Goal: Transaction & Acquisition: Purchase product/service

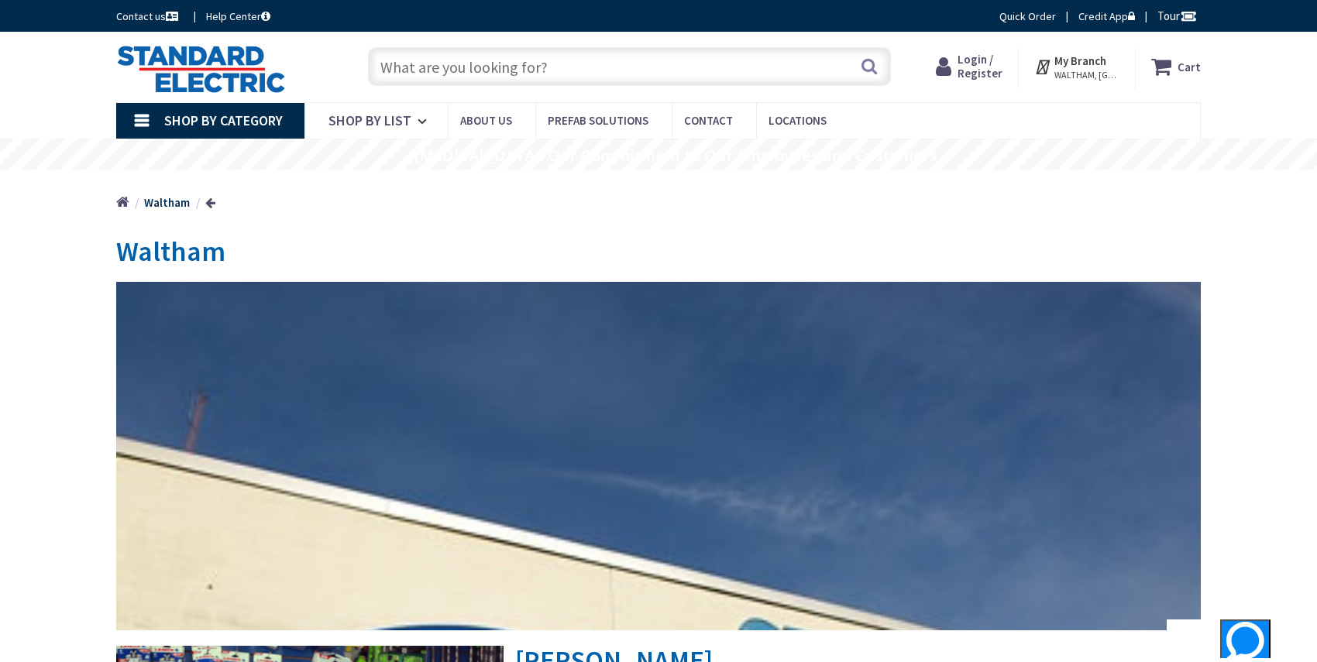
click at [982, 60] on span "Login / Register" at bounding box center [980, 66] width 45 height 29
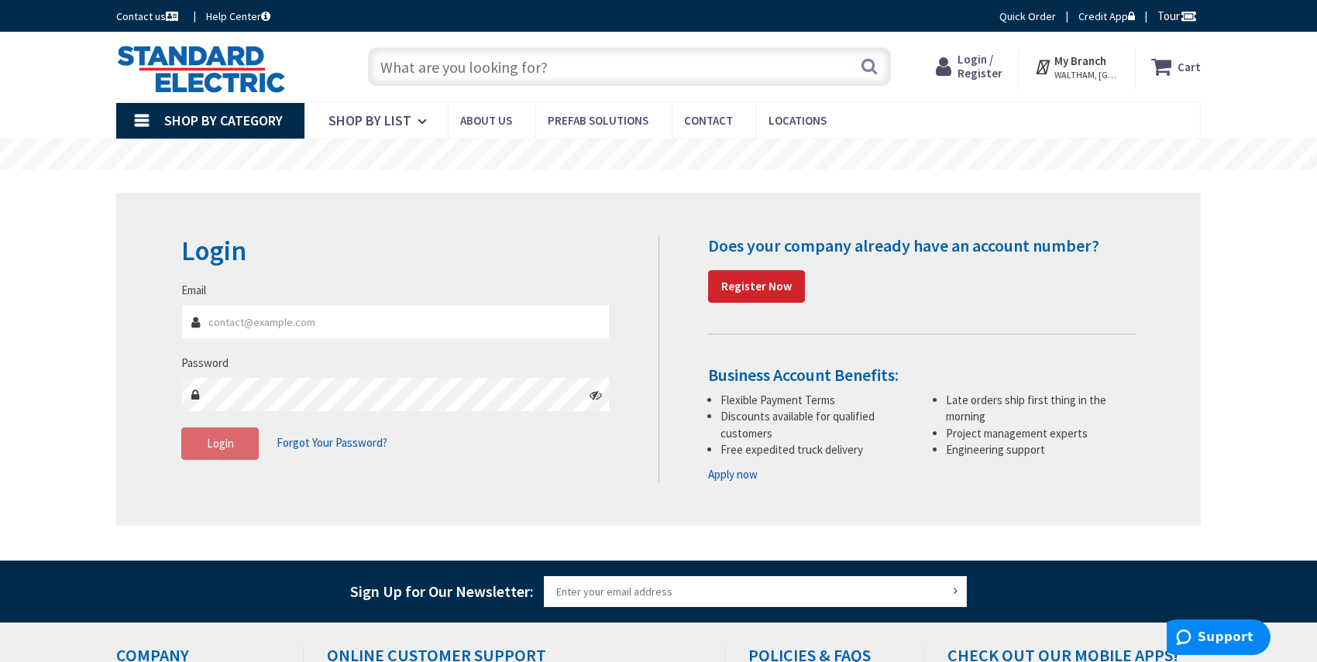
click at [261, 320] on input "Email" at bounding box center [395, 321] width 428 height 35
type input "[EMAIL_ADDRESS][PERSON_NAME][DOMAIN_NAME]"
click at [237, 449] on button "Login" at bounding box center [219, 444] width 77 height 33
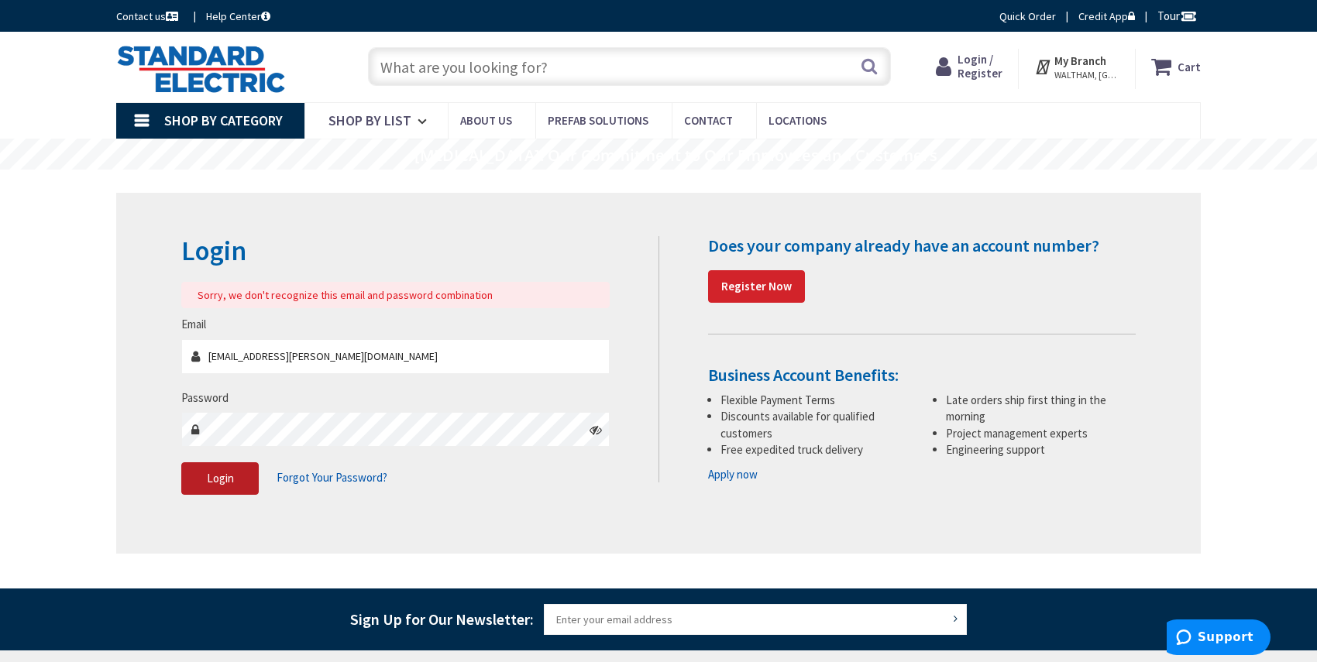
click at [232, 477] on span "Login" at bounding box center [220, 478] width 27 height 15
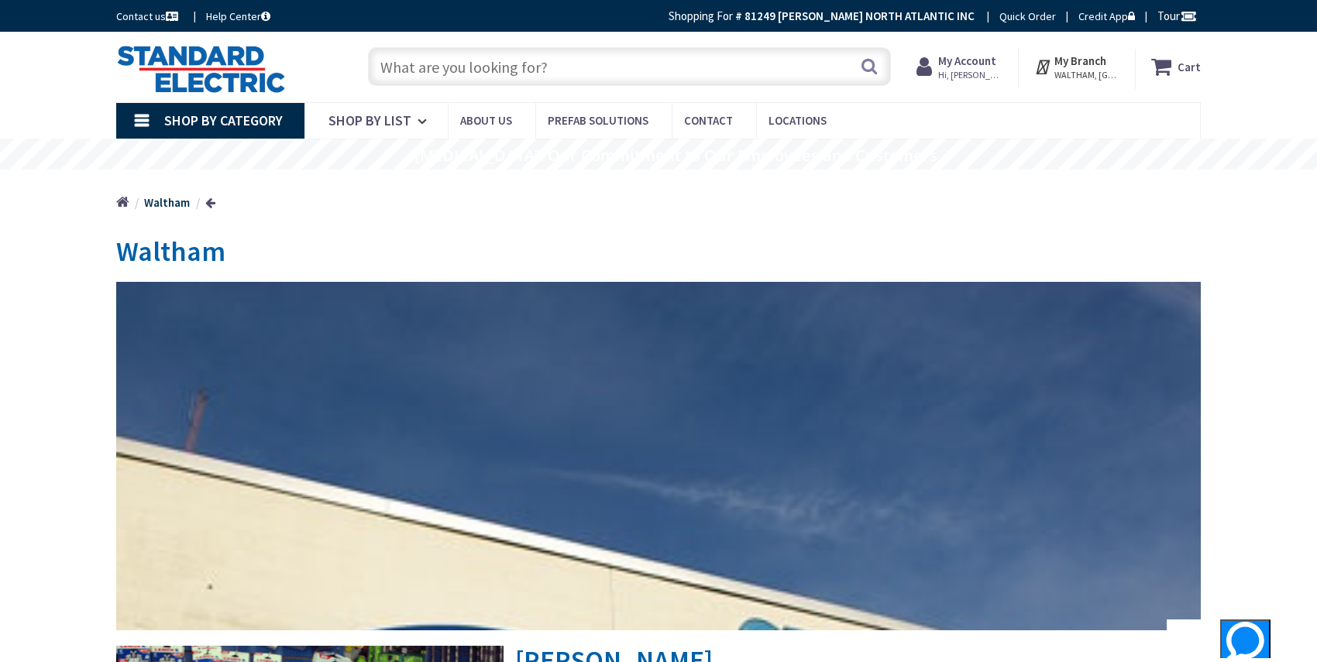
click at [568, 62] on input "text" at bounding box center [629, 66] width 523 height 39
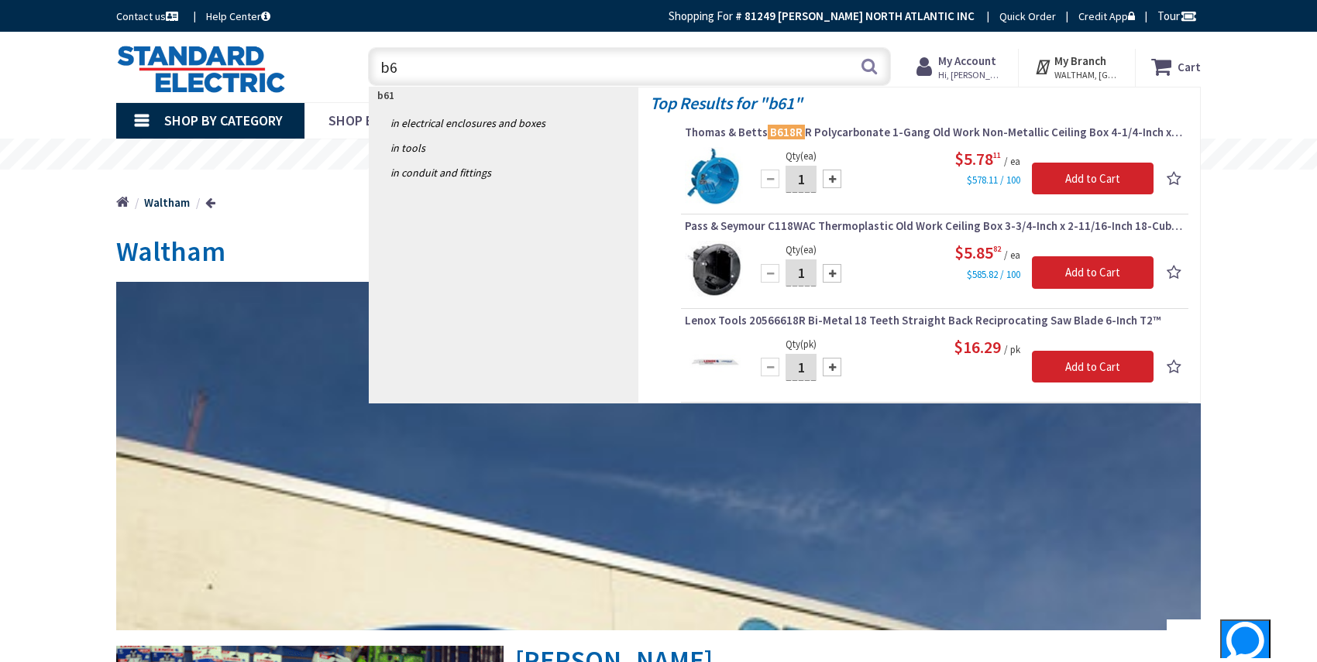
type input "b"
type input "b618r"
click at [831, 179] on div at bounding box center [832, 179] width 19 height 19
type input "3"
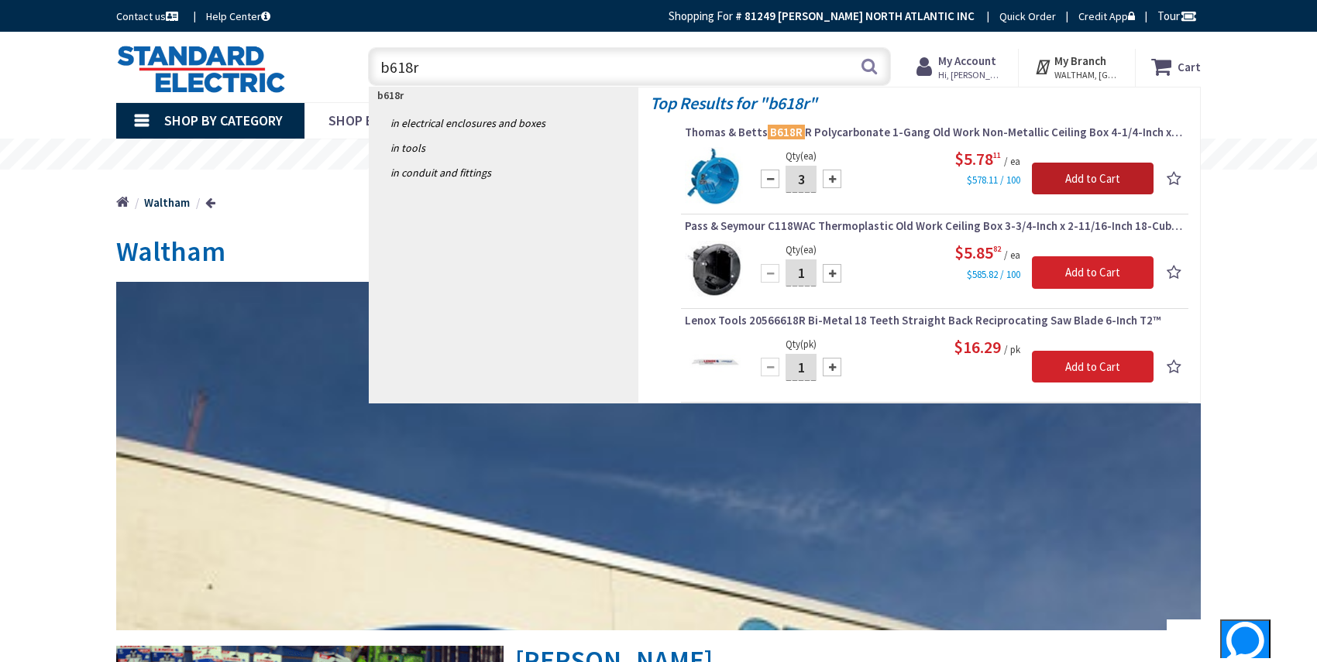
click at [1096, 174] on input "Add to Cart" at bounding box center [1093, 179] width 122 height 33
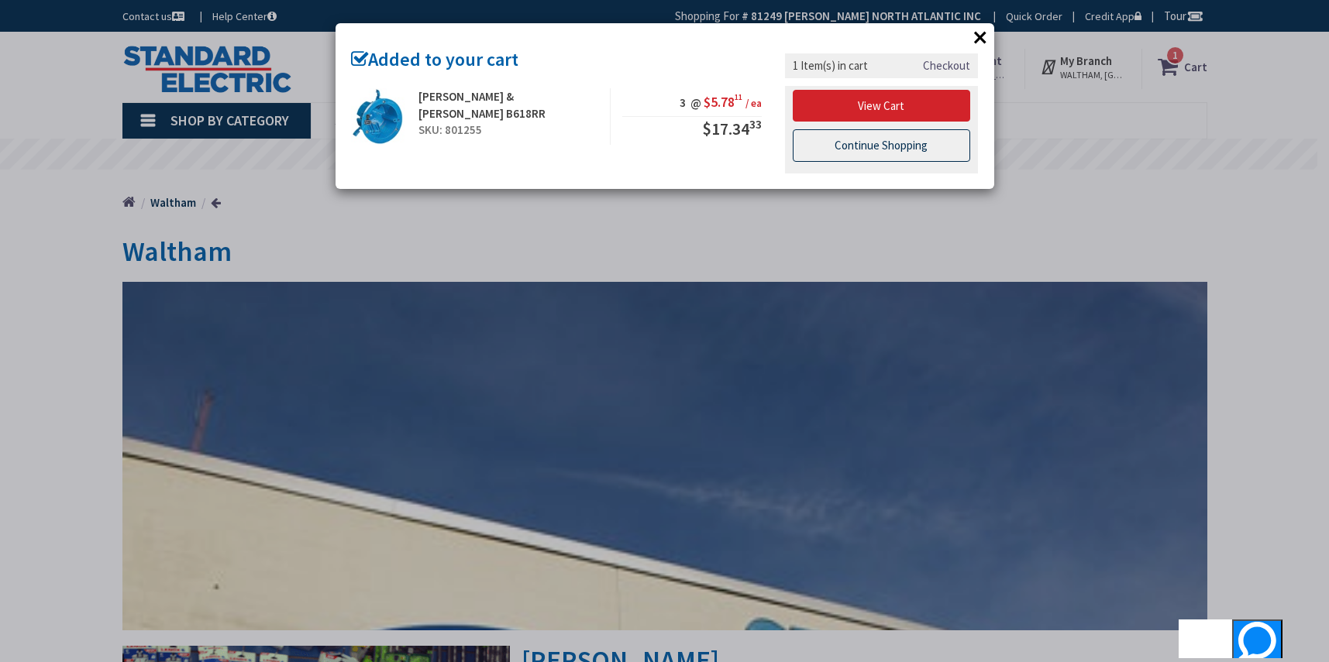
click at [862, 146] on link "Continue Shopping" at bounding box center [882, 145] width 178 height 33
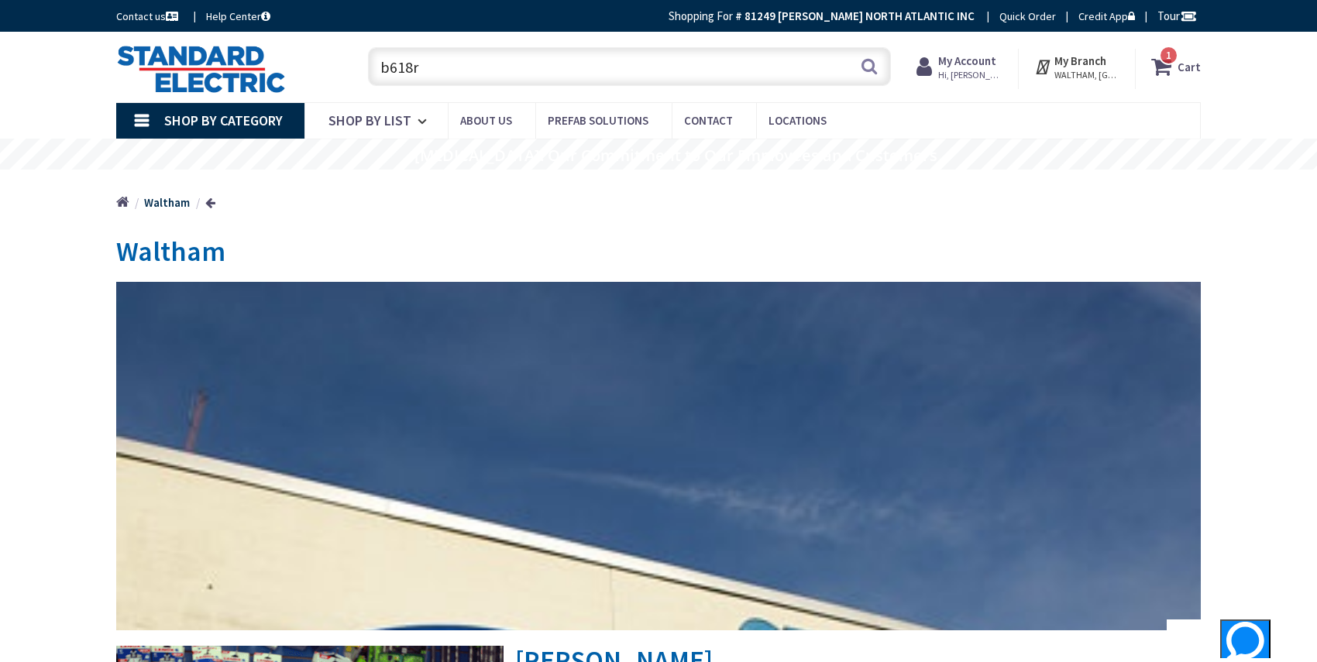
click at [506, 69] on input "b618r" at bounding box center [629, 66] width 523 height 39
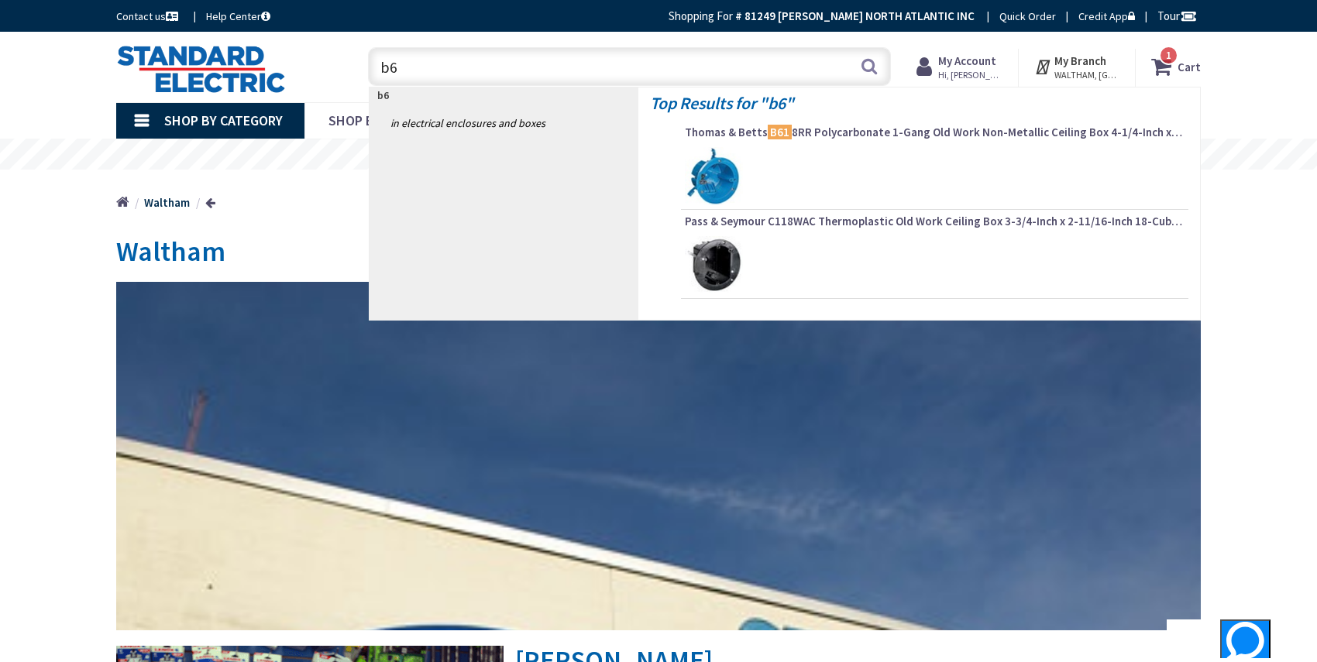
type input "b"
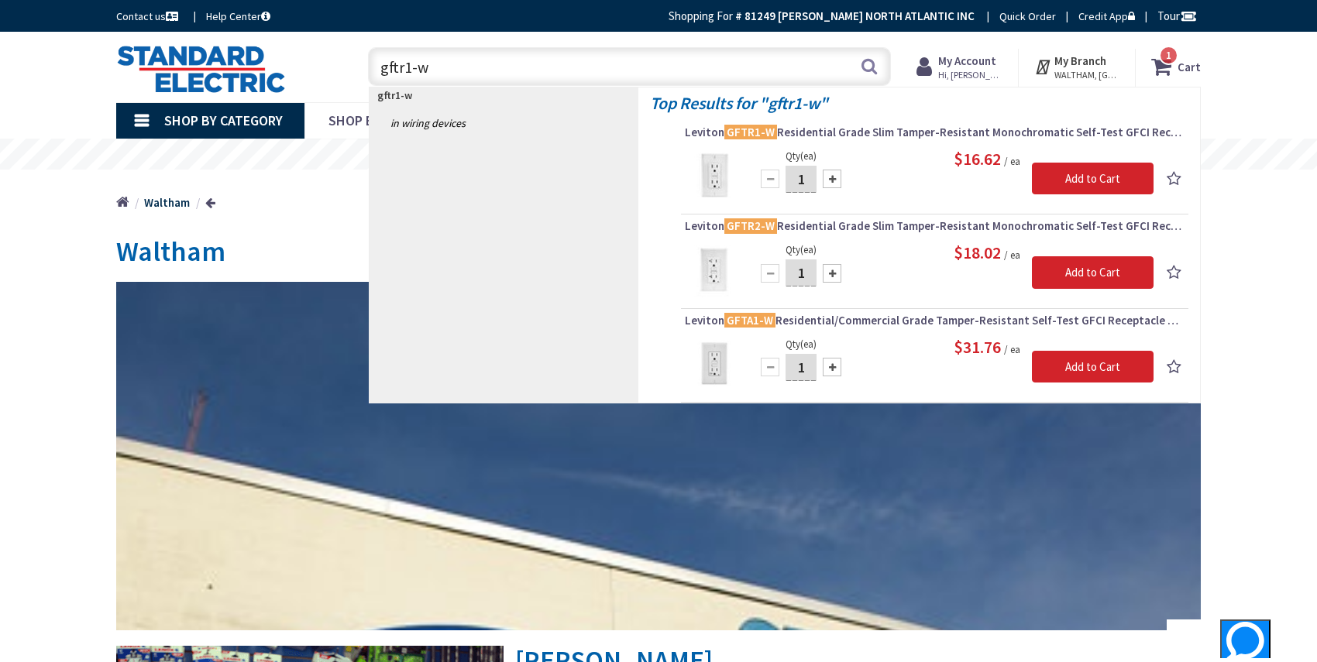
type input "gftr1-w"
click at [833, 177] on div at bounding box center [832, 179] width 19 height 19
type input "3"
click at [1103, 177] on input "Add to Cart" at bounding box center [1093, 179] width 122 height 33
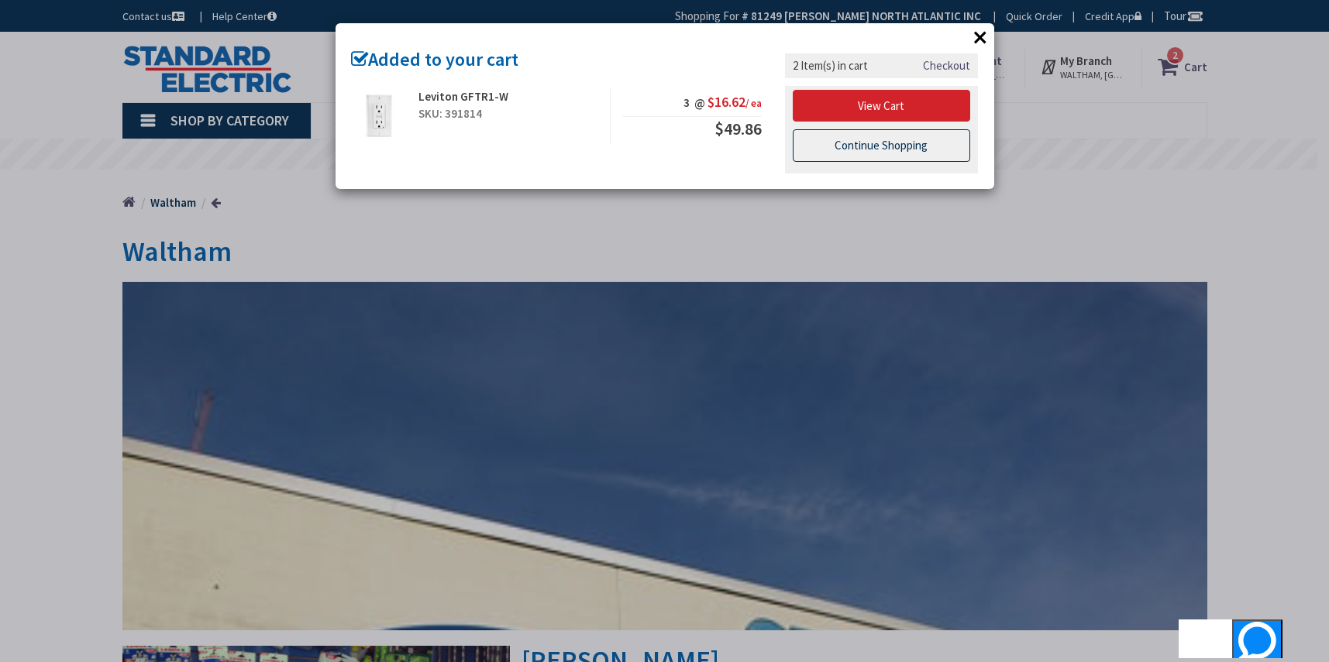
click at [912, 148] on link "Continue Shopping" at bounding box center [882, 145] width 178 height 33
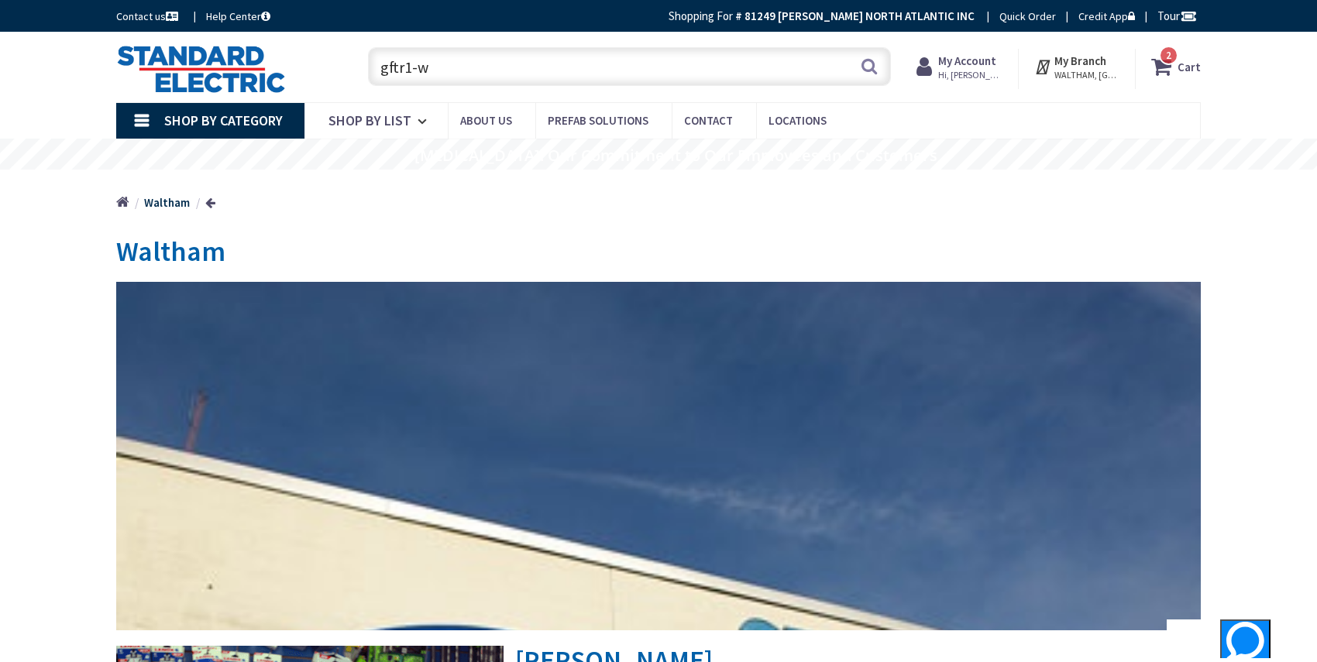
click at [543, 69] on input "gftr1-w" at bounding box center [629, 66] width 523 height 39
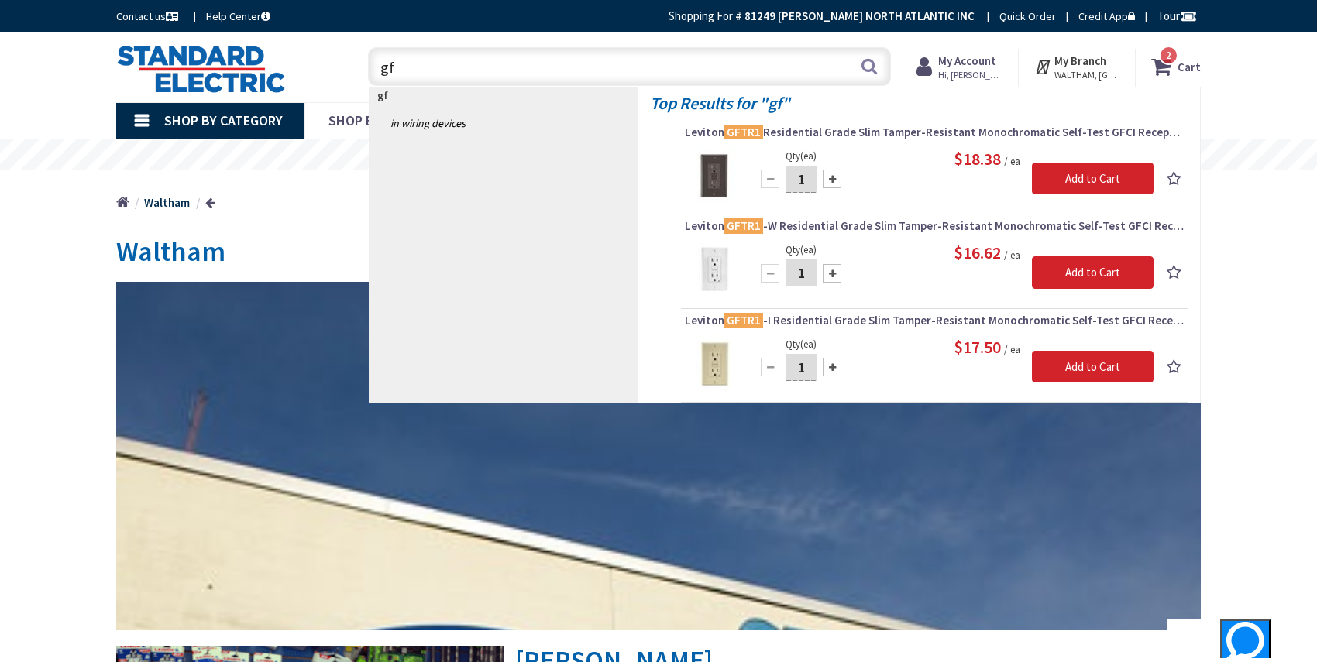
type input "g"
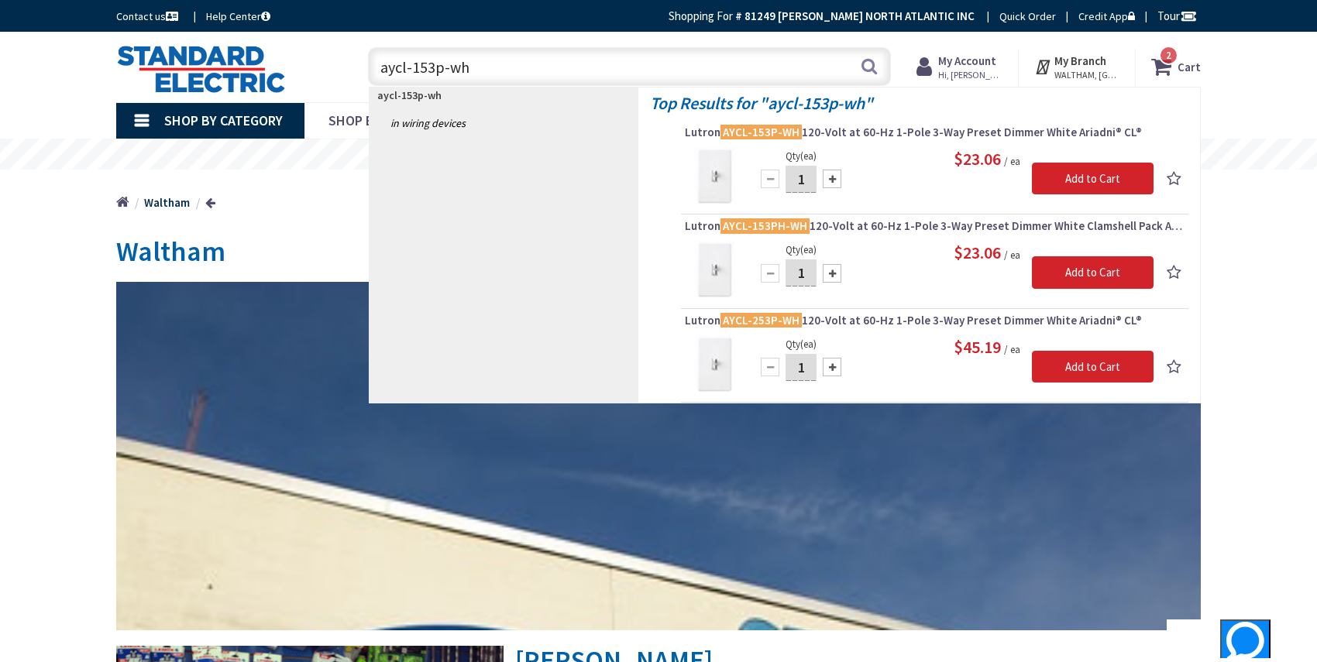
type input "aycl-153p-wh"
click at [834, 177] on div at bounding box center [832, 179] width 19 height 19
type input "2"
click at [1084, 182] on input "Add to Cart" at bounding box center [1093, 179] width 122 height 33
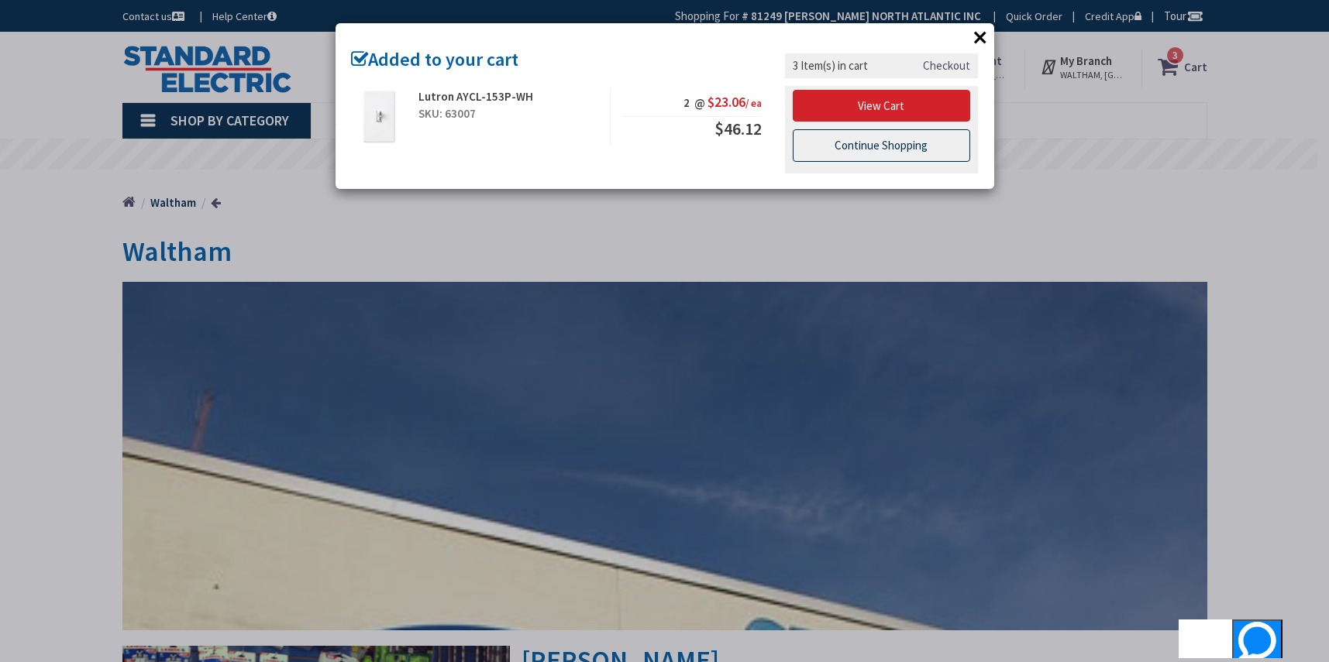
click at [911, 148] on link "Continue Shopping" at bounding box center [882, 145] width 178 height 33
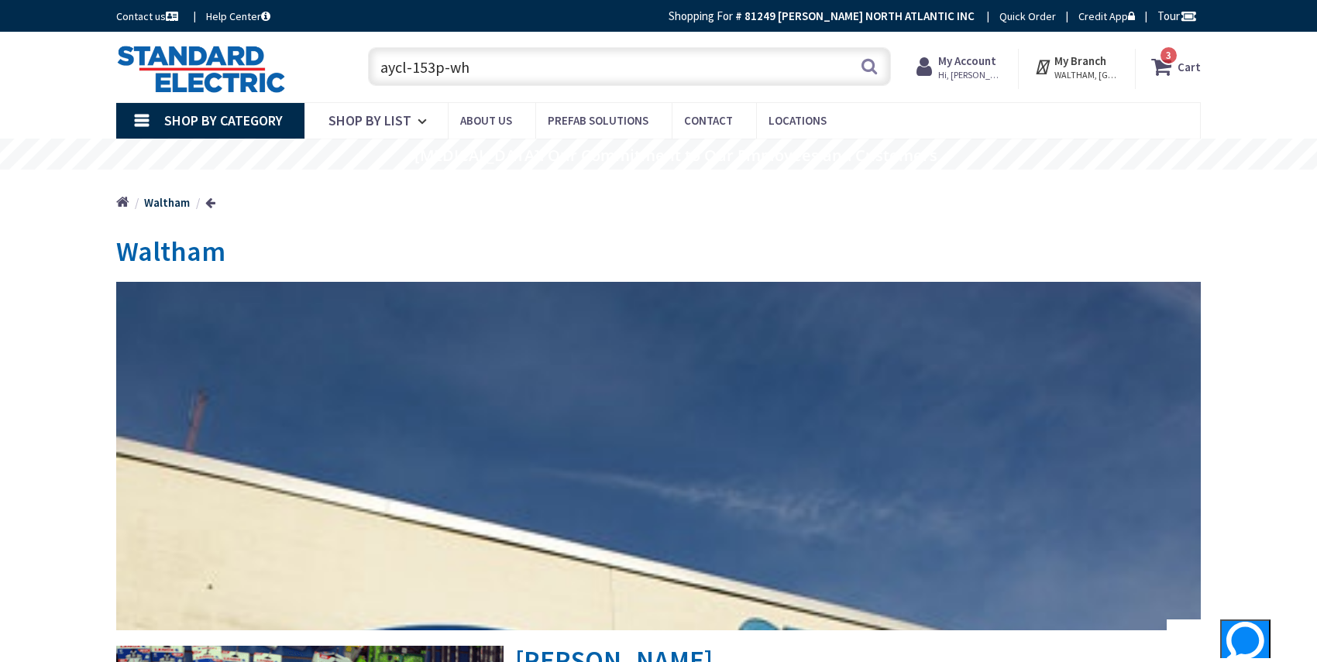
click at [519, 59] on input "aycl-153p-wh" at bounding box center [629, 66] width 523 height 39
type input "a"
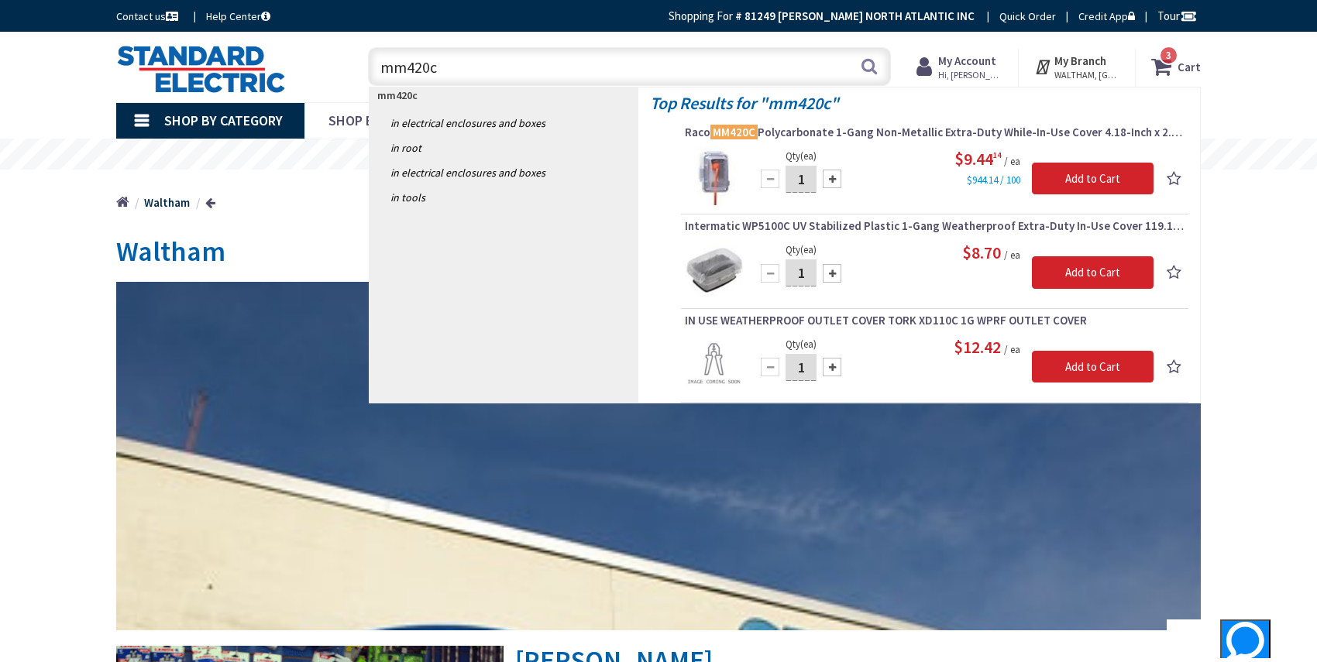
type input "mm420c"
click at [835, 181] on div at bounding box center [832, 179] width 19 height 19
drag, startPoint x: 834, startPoint y: 182, endPoint x: 838, endPoint y: 223, distance: 41.3
click at [837, 121] on ol "Raco MM420C Polycarbonate 1-Gang Non-Metallic Extra-Duty While-In-Use Cover 4.1…" at bounding box center [919, 121] width 538 height 0
click at [831, 177] on div at bounding box center [832, 179] width 19 height 19
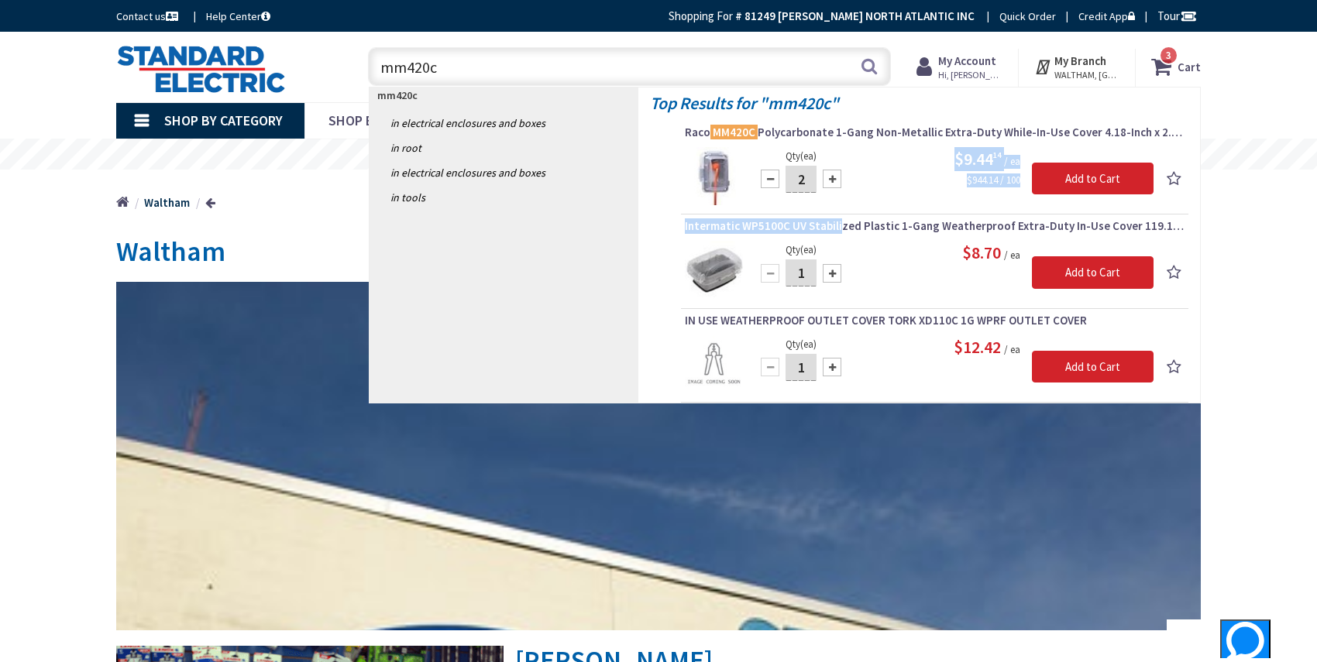
type input "3"
click at [1115, 181] on input "Add to Cart" at bounding box center [1093, 179] width 122 height 33
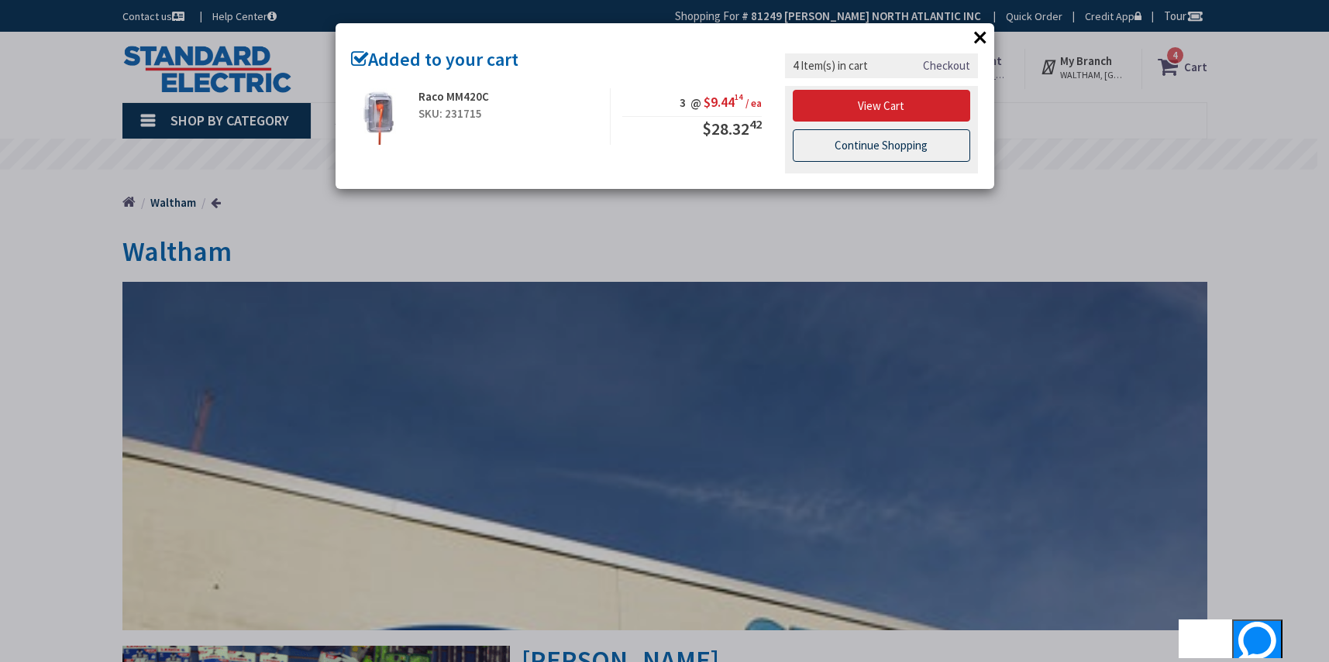
click at [919, 145] on link "Continue Shopping" at bounding box center [882, 145] width 178 height 33
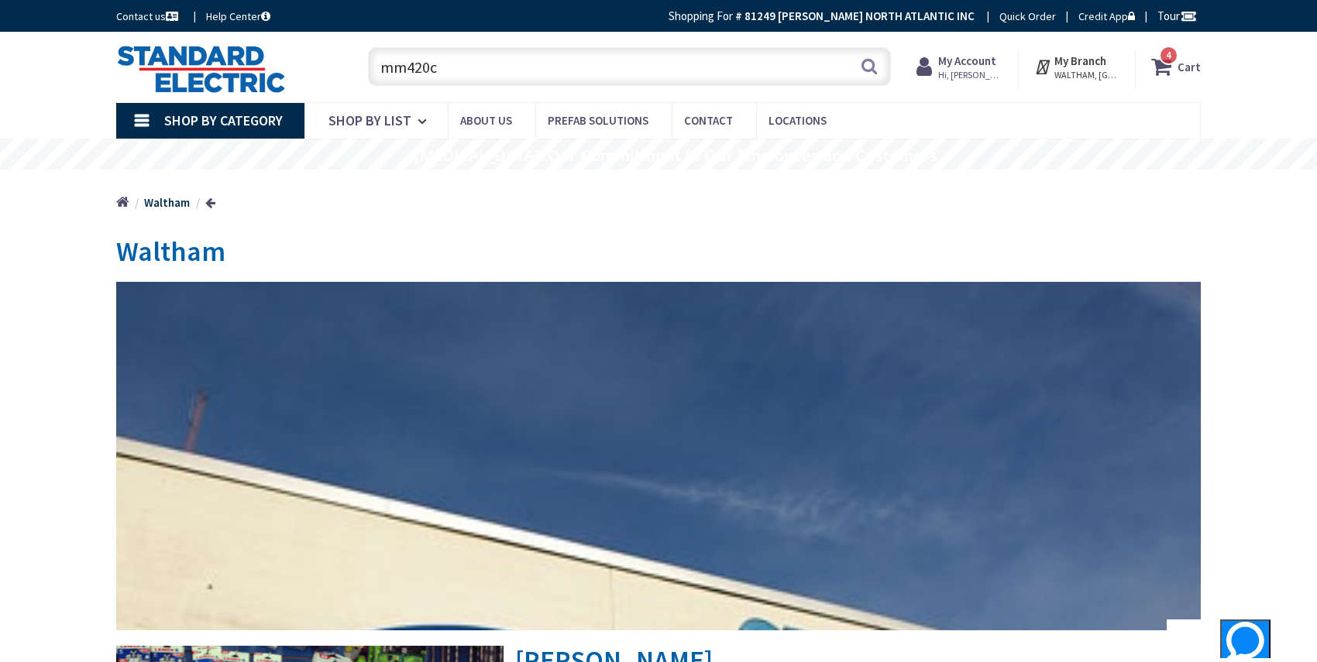
click at [690, 64] on input "mm420c" at bounding box center [629, 66] width 523 height 39
type input "m"
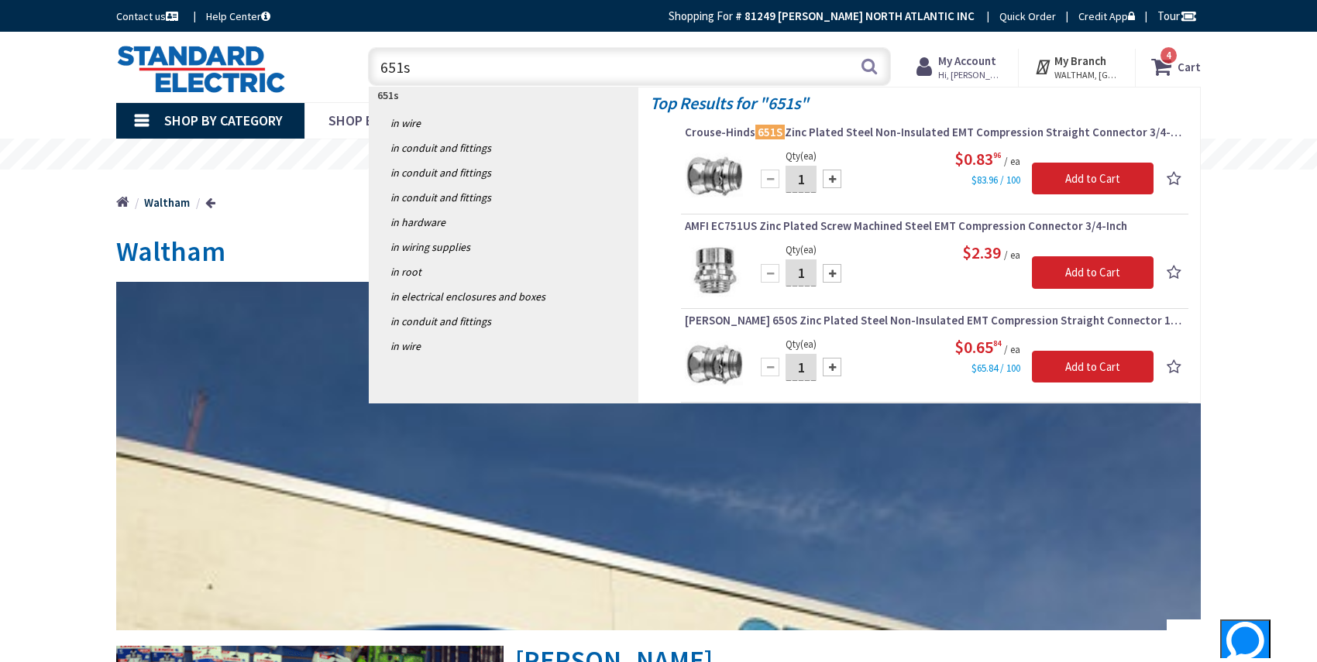
type input "651s"
click at [835, 180] on div at bounding box center [832, 179] width 19 height 19
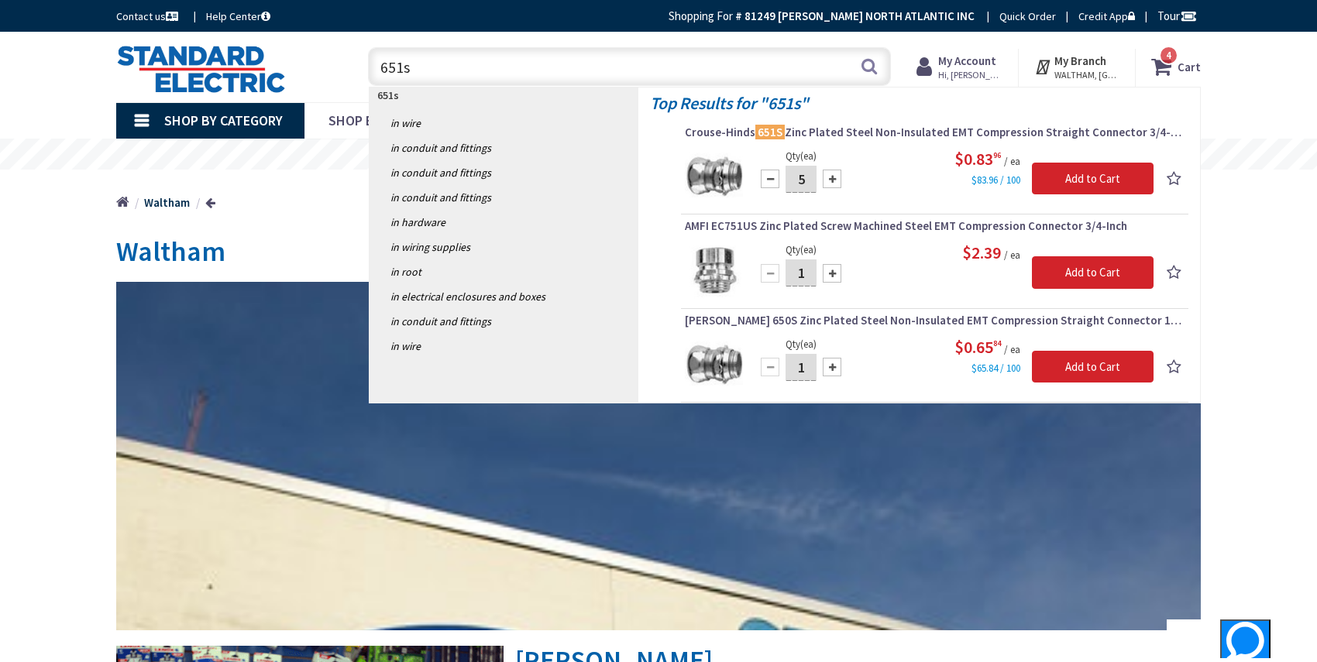
click at [835, 180] on div at bounding box center [832, 179] width 19 height 19
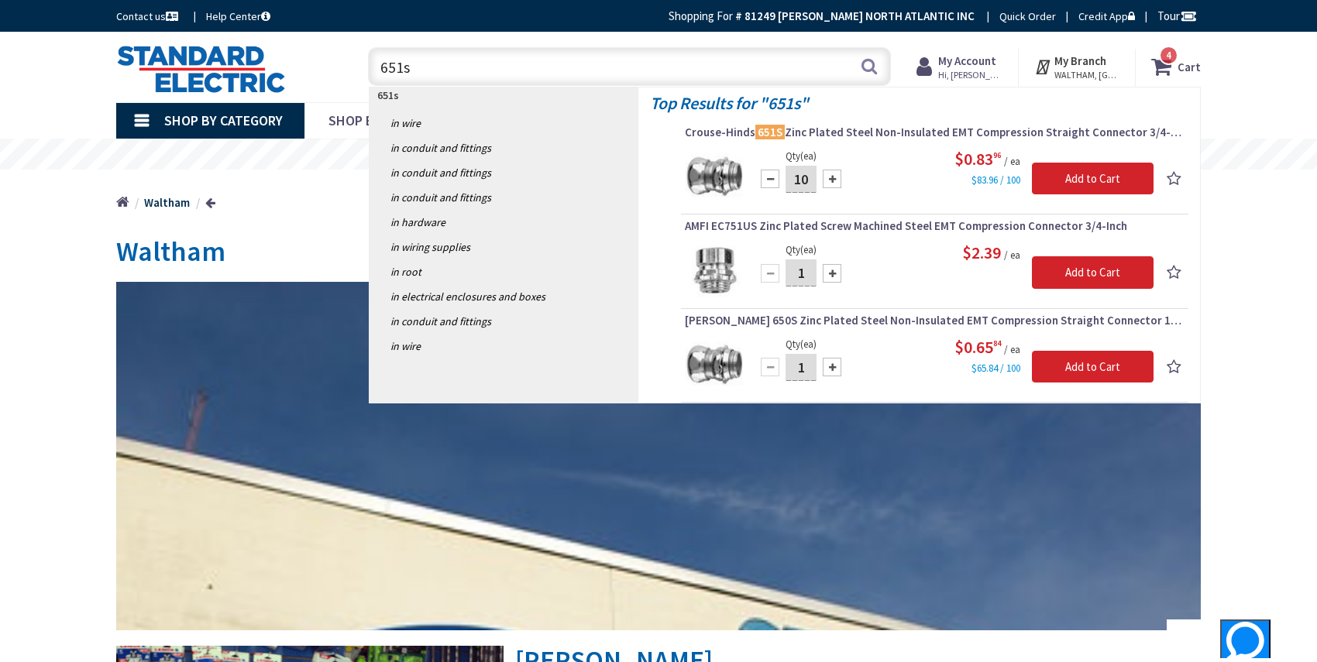
click at [835, 180] on div at bounding box center [832, 179] width 19 height 19
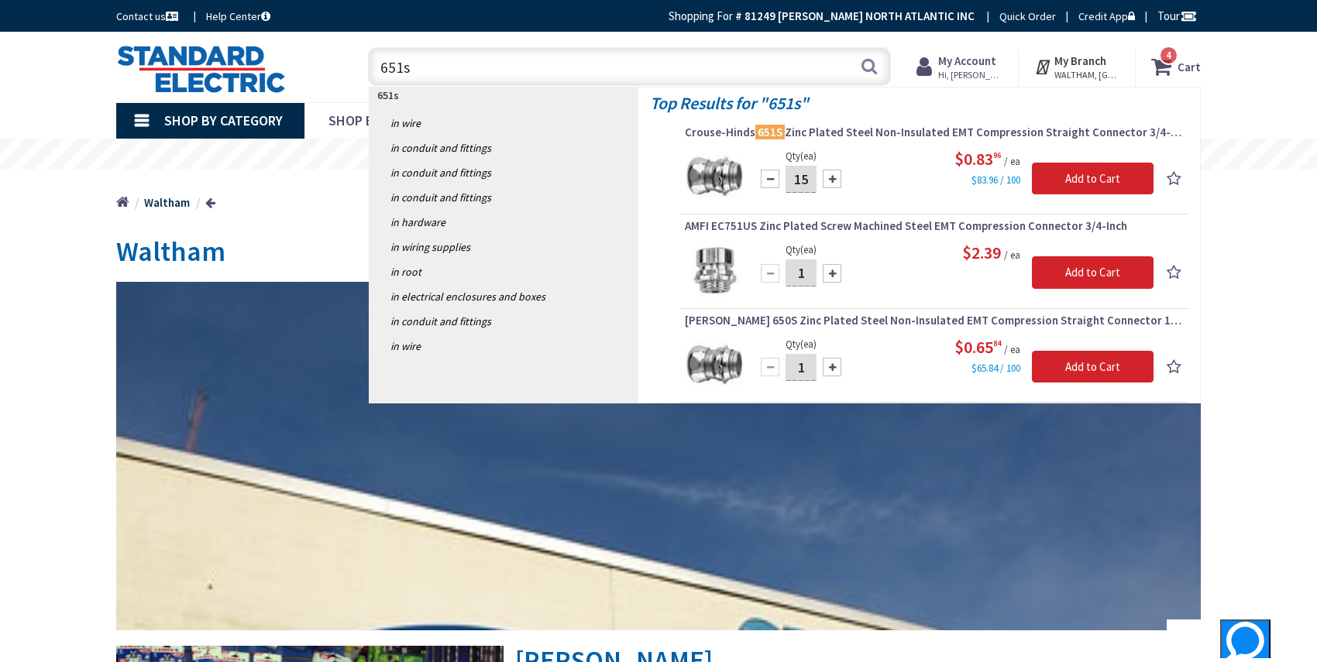
click at [835, 180] on div at bounding box center [832, 179] width 19 height 19
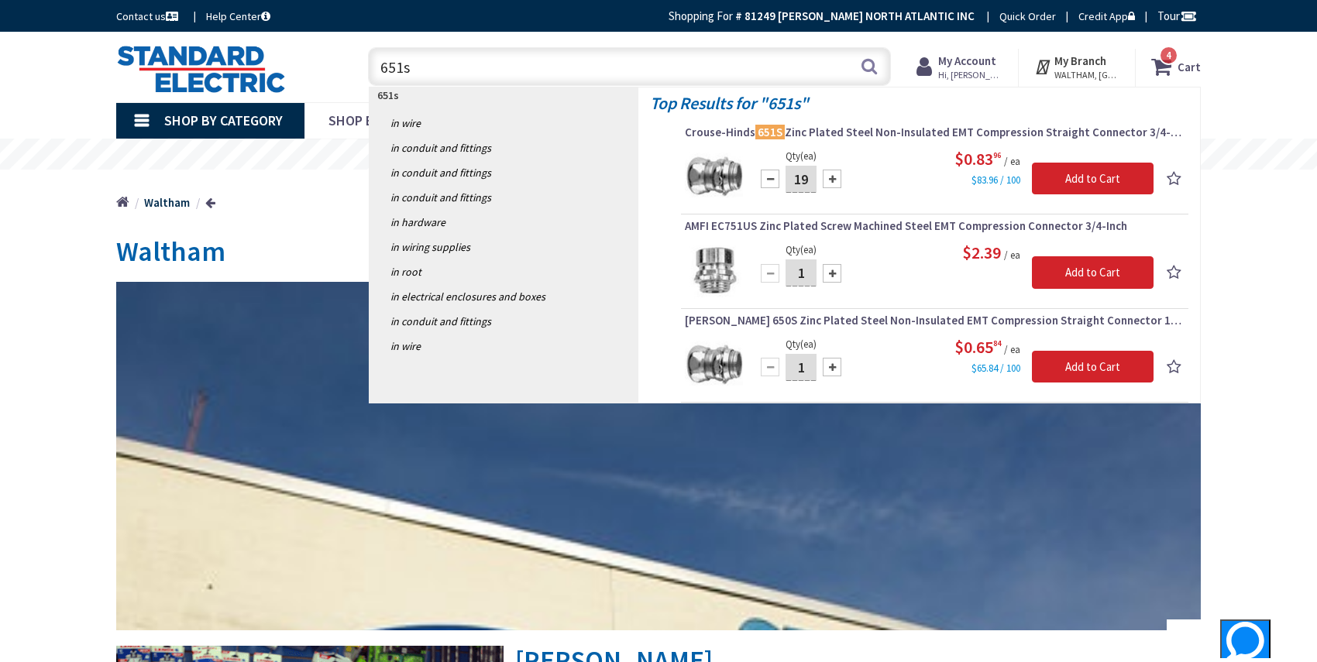
type input "20"
click at [1066, 179] on input "Add to Cart" at bounding box center [1093, 179] width 122 height 33
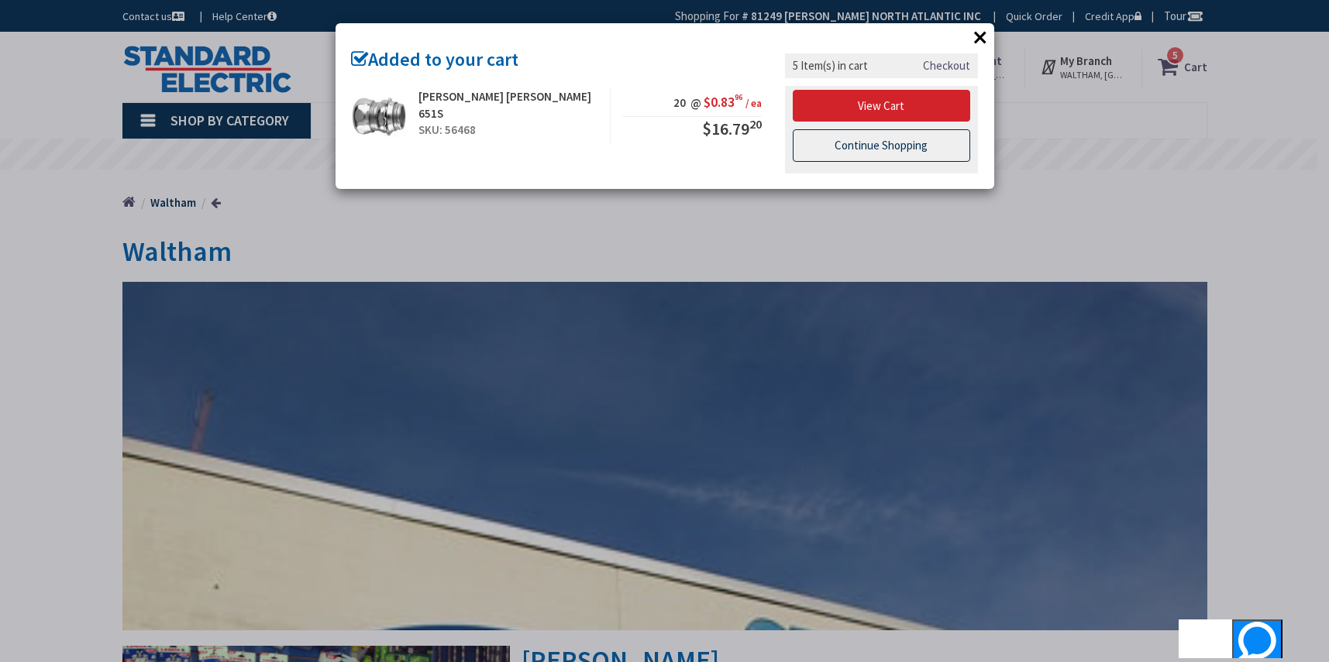
click at [845, 148] on link "Continue Shopping" at bounding box center [882, 145] width 178 height 33
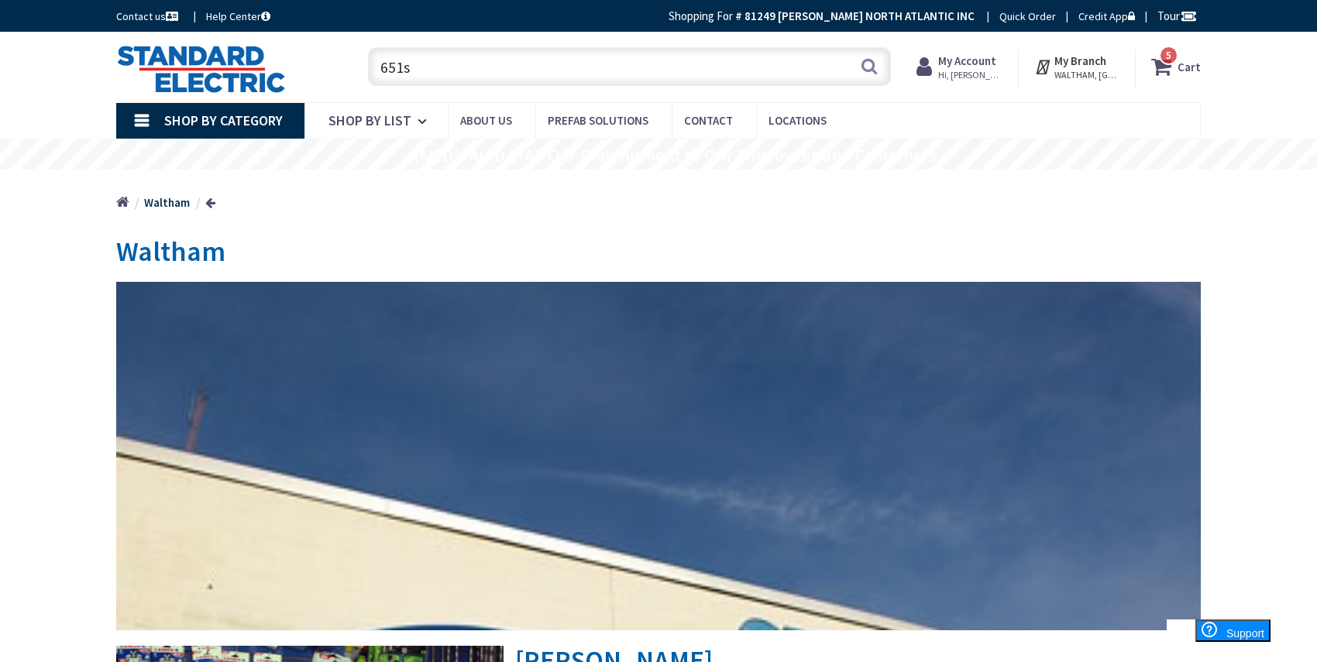
click at [1168, 64] on span "5 5 items" at bounding box center [1168, 55] width 19 height 19
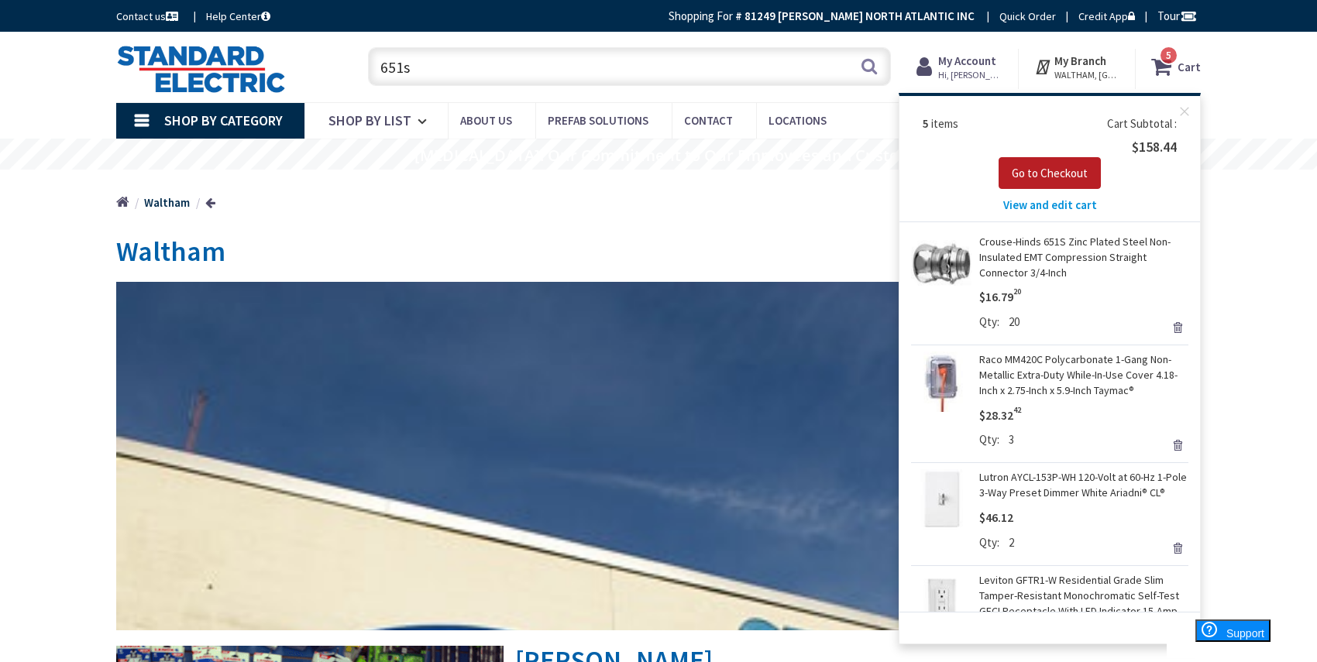
click at [1069, 171] on span "Go to Checkout" at bounding box center [1050, 173] width 76 height 15
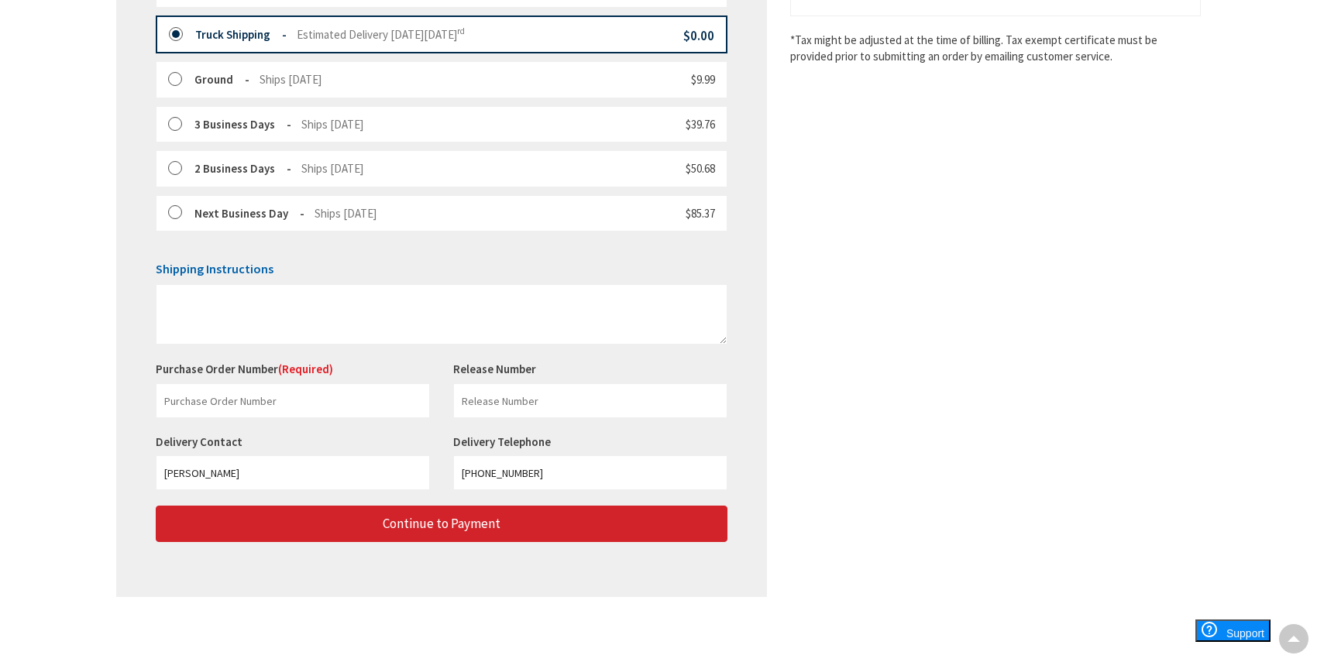
scroll to position [483, 0]
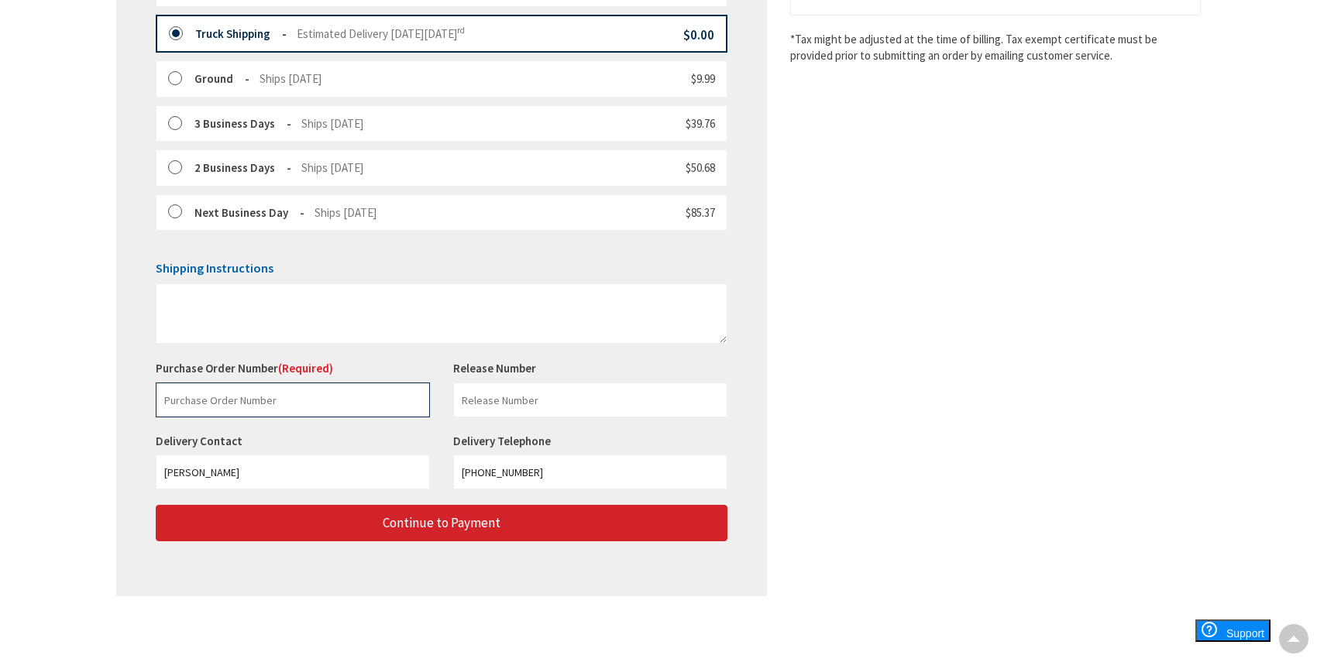
click at [282, 401] on input "text" at bounding box center [293, 400] width 274 height 35
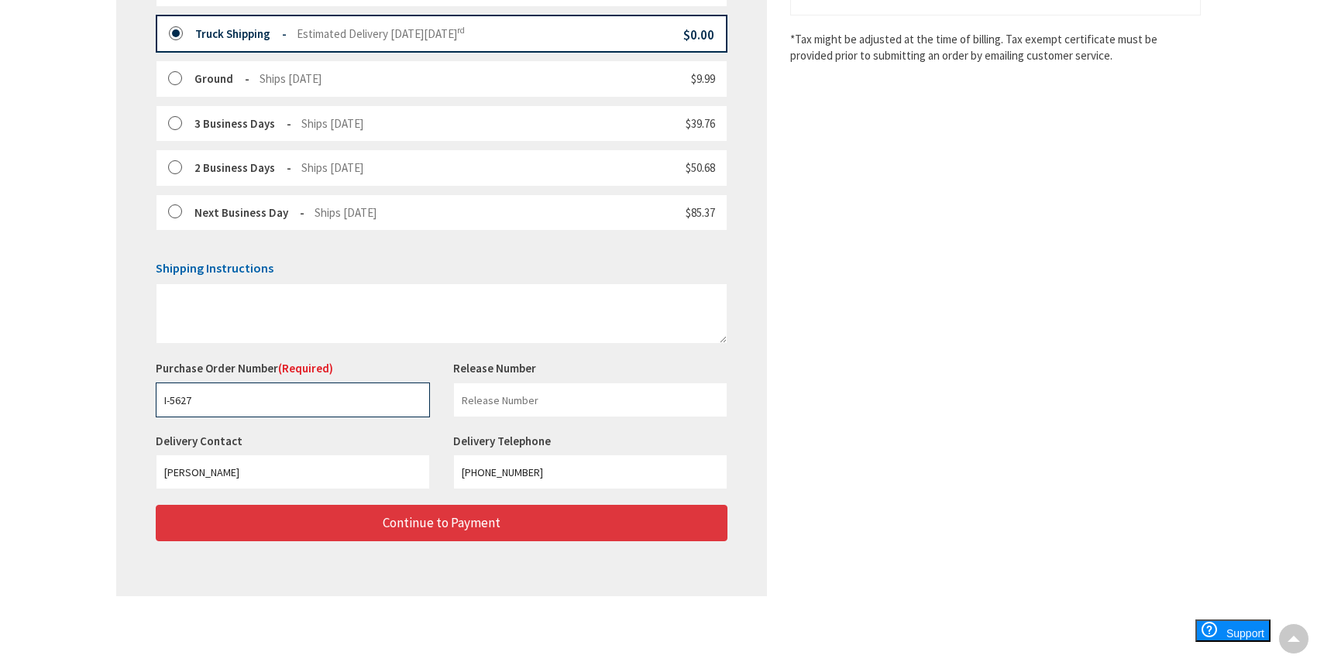
type input "I-5627"
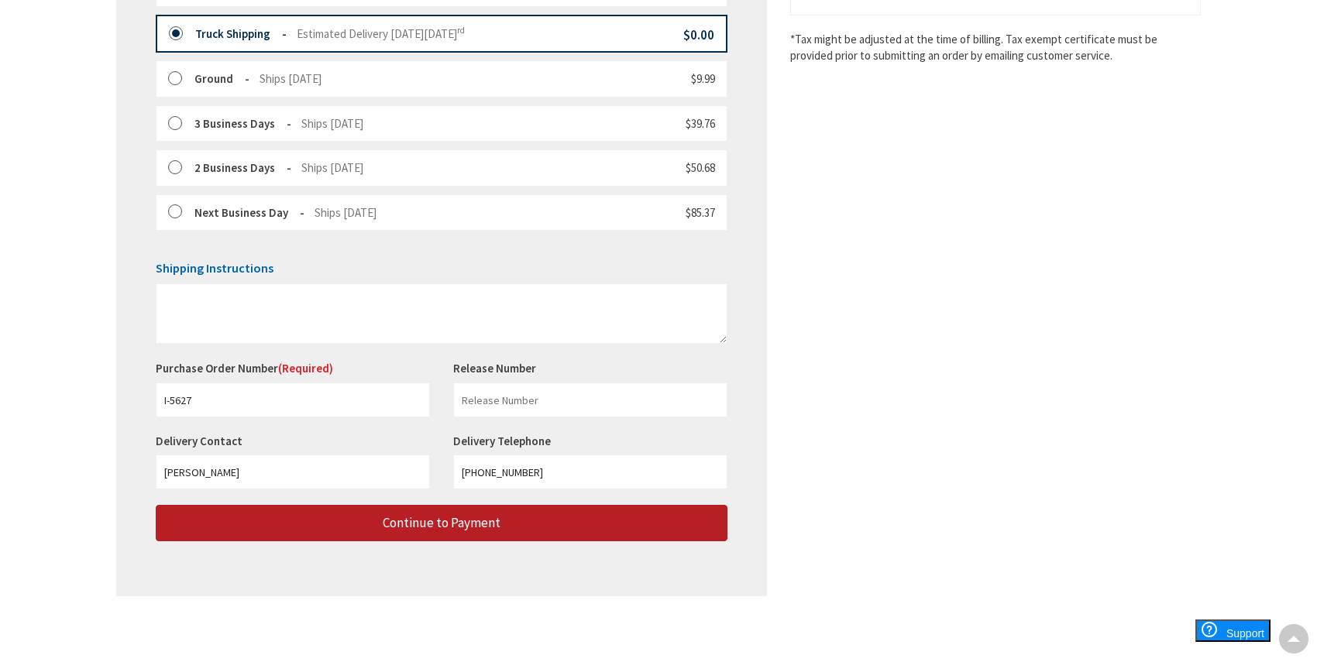
click at [448, 530] on span "Continue to Payment" at bounding box center [442, 522] width 118 height 17
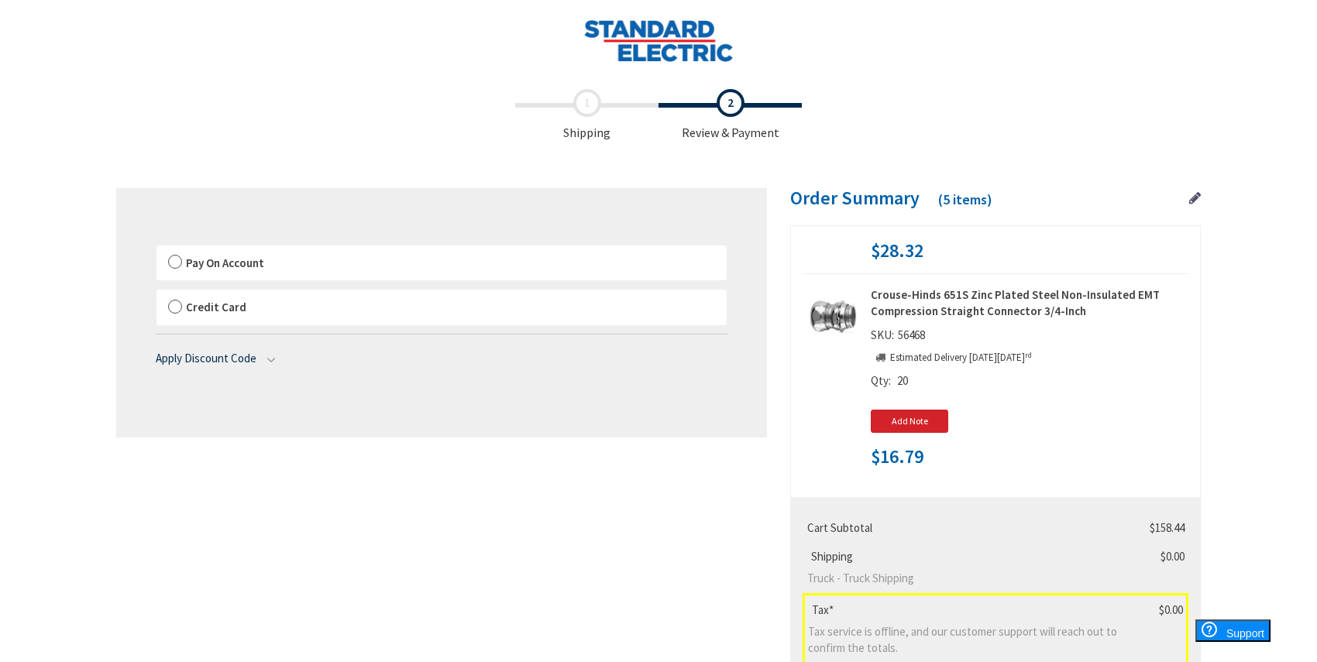
click at [265, 258] on label "Pay On Account" at bounding box center [442, 264] width 570 height 36
click at [157, 249] on input "Pay On Account" at bounding box center [157, 249] width 0 height 0
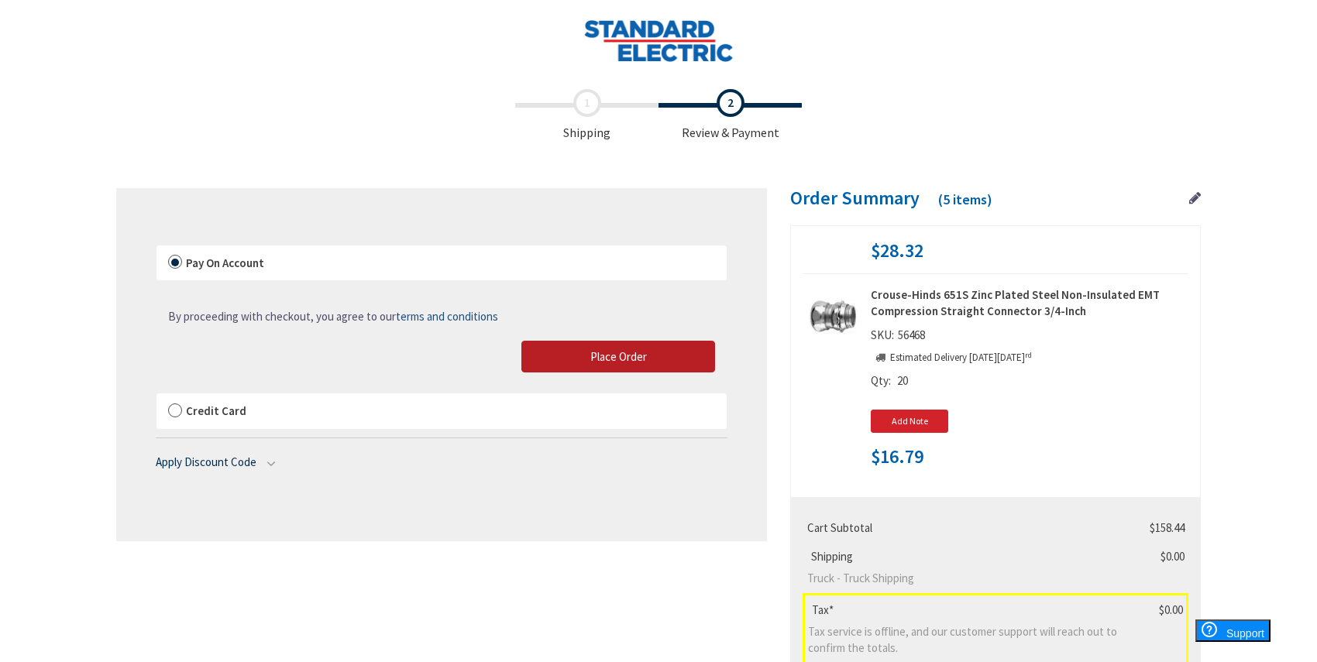
click at [635, 363] on span "Place Order" at bounding box center [618, 356] width 57 height 15
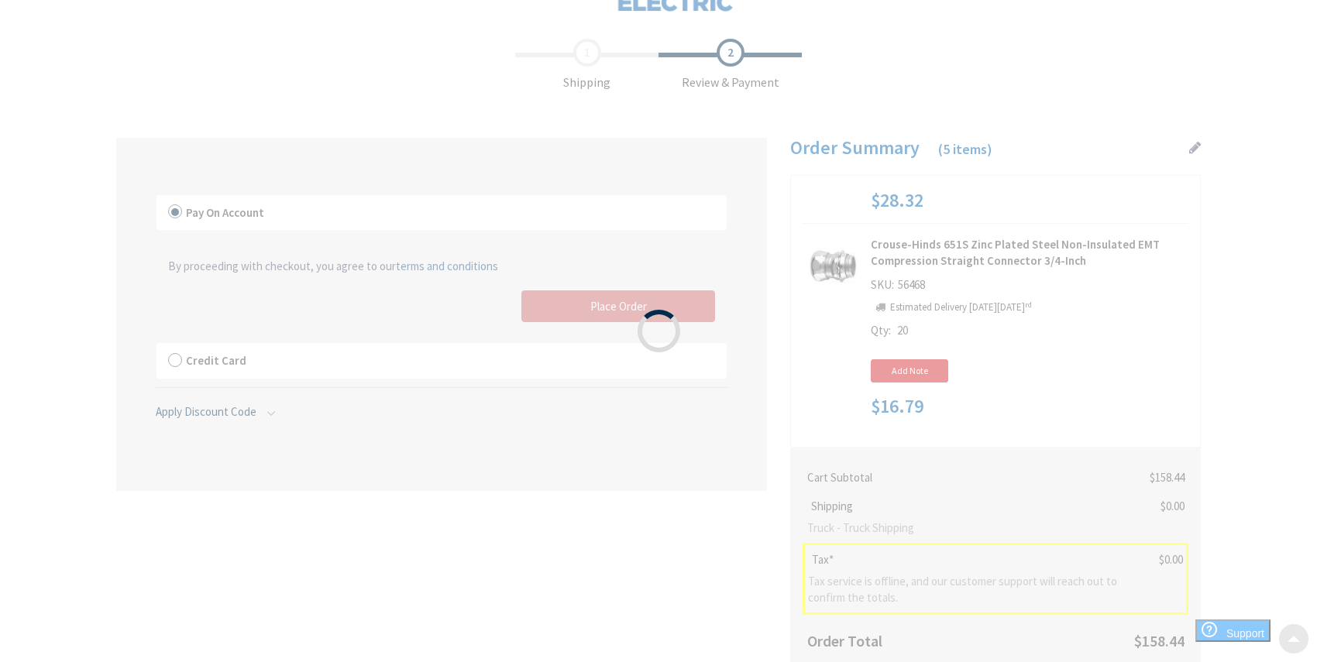
scroll to position [155, 0]
